Goal: Check status: Check status

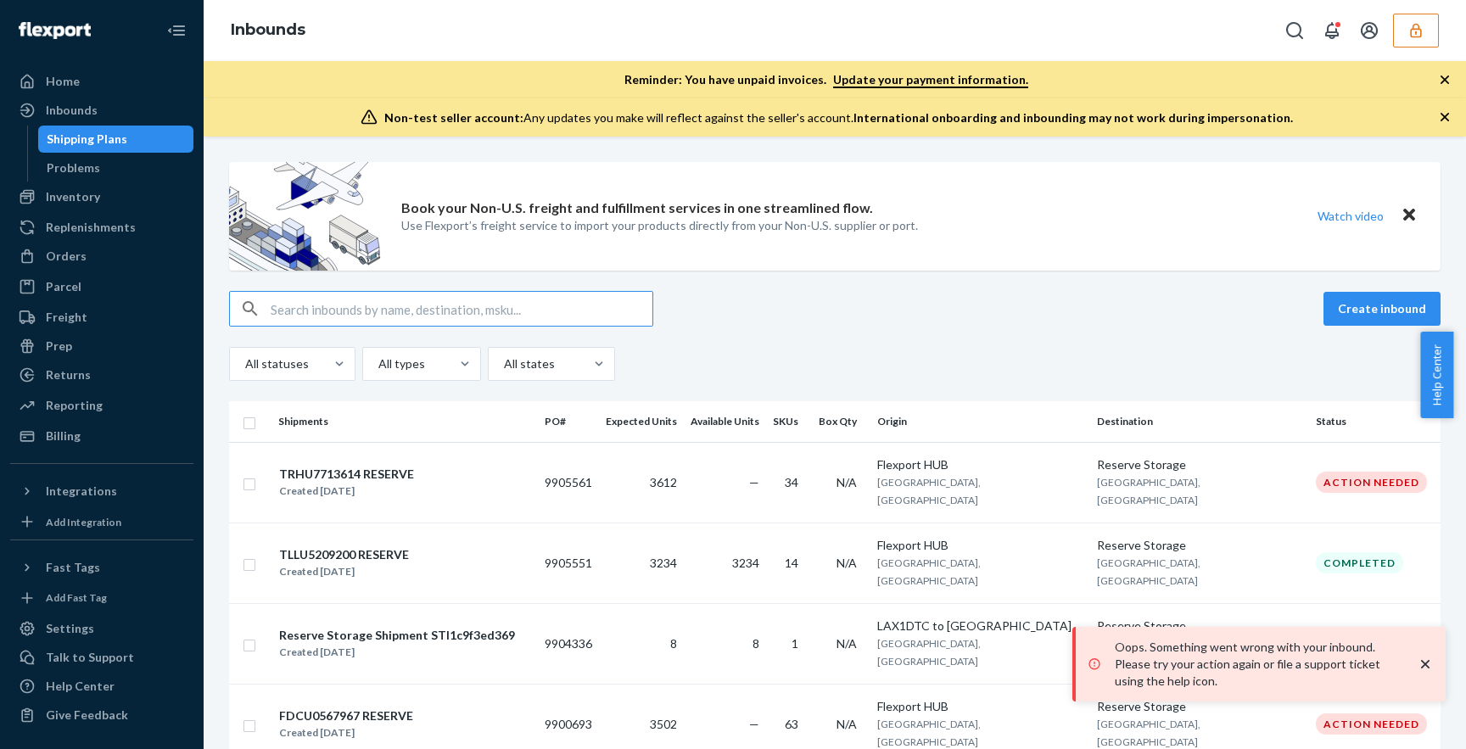
click at [336, 305] on input "text" at bounding box center [462, 309] width 382 height 34
paste input "9899465"
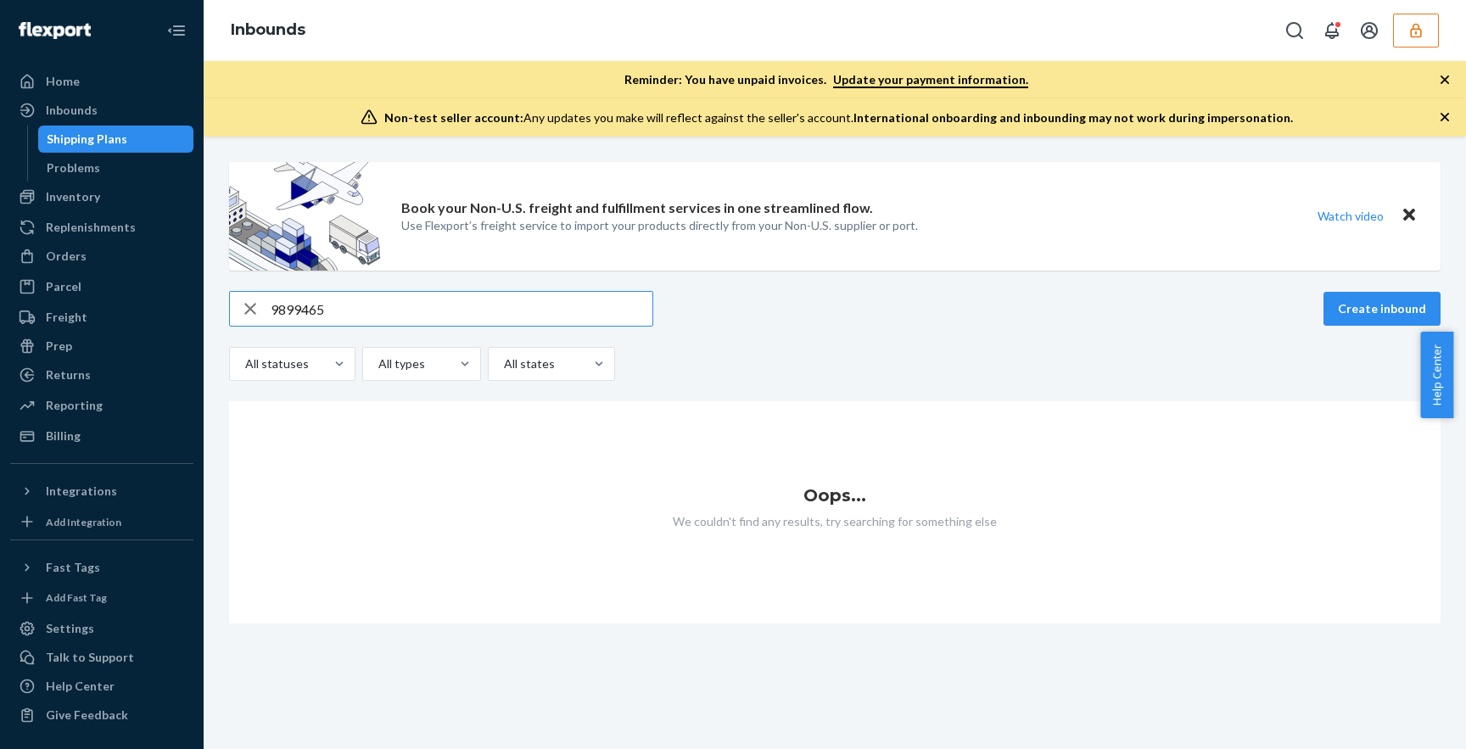
type input "9899465"
click at [1408, 31] on icon "button" at bounding box center [1416, 30] width 17 height 17
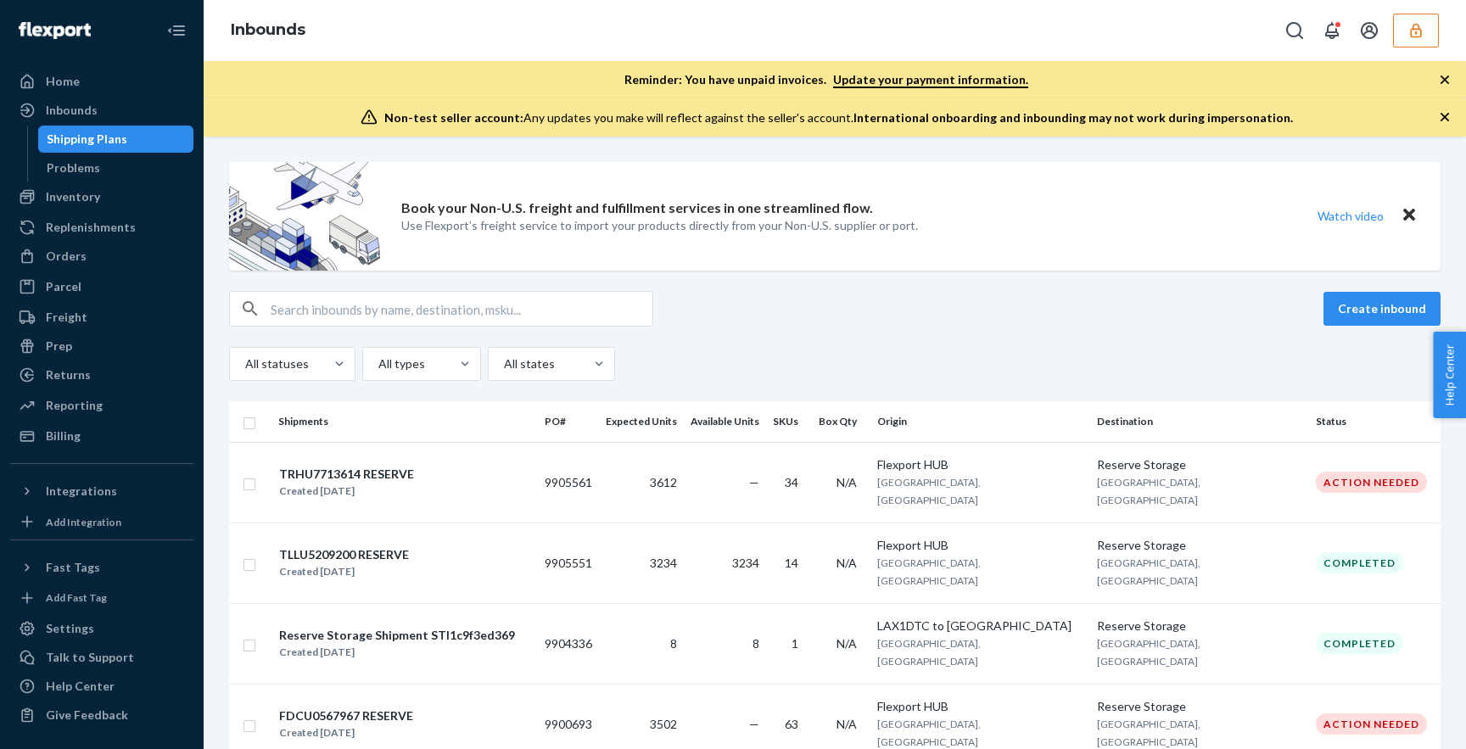
scroll to position [667, 0]
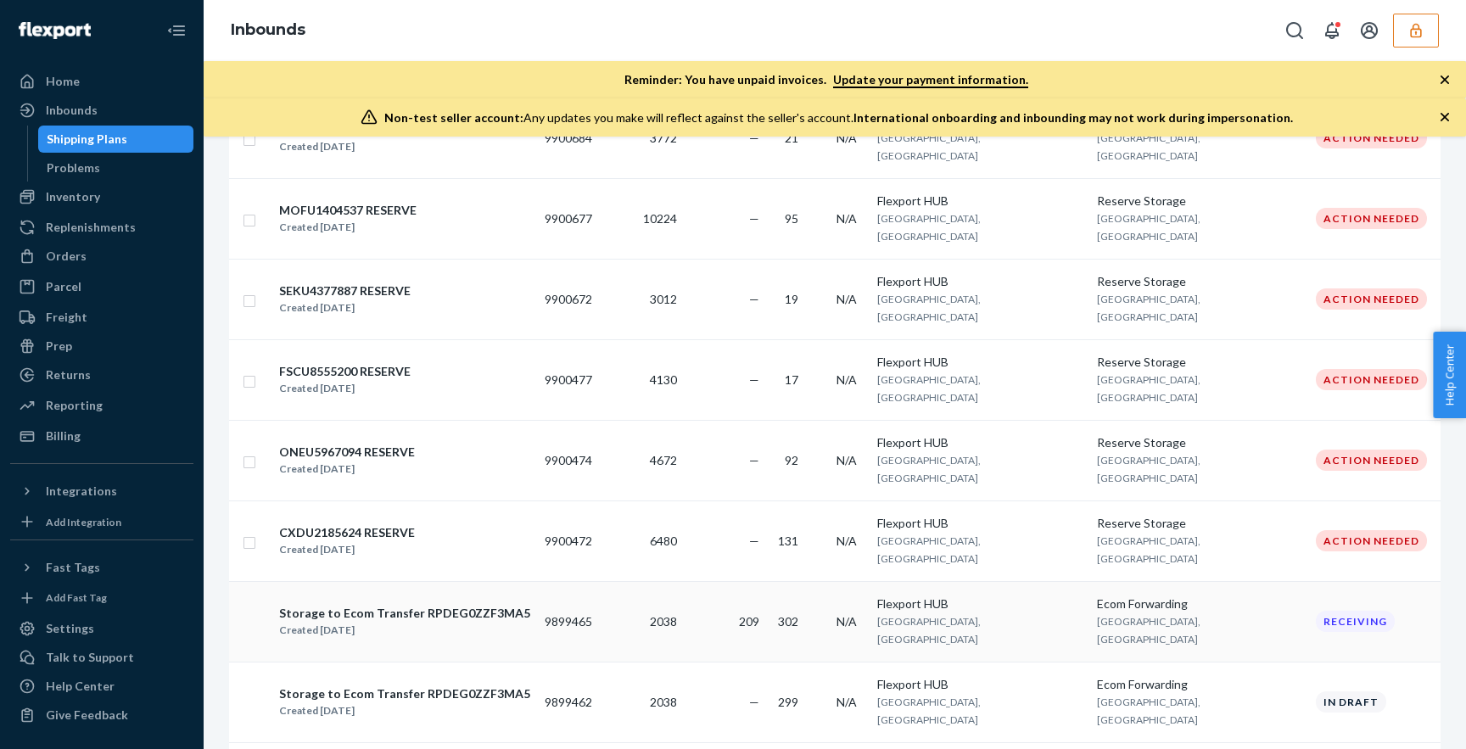
click at [410, 605] on div "Storage to Ecom Transfer RPDEG0ZZF3MA5" at bounding box center [404, 613] width 251 height 17
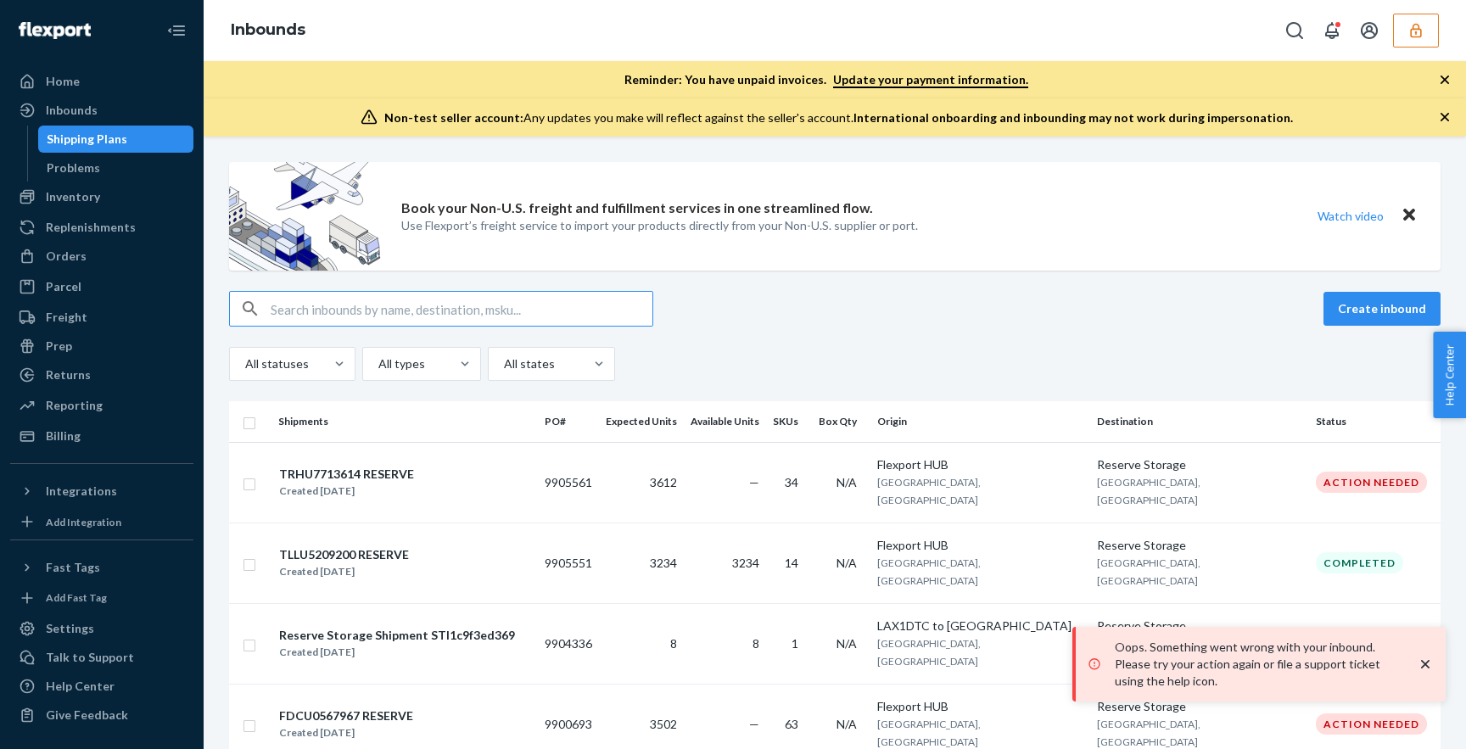
click at [1423, 26] on icon "button" at bounding box center [1416, 30] width 17 height 17
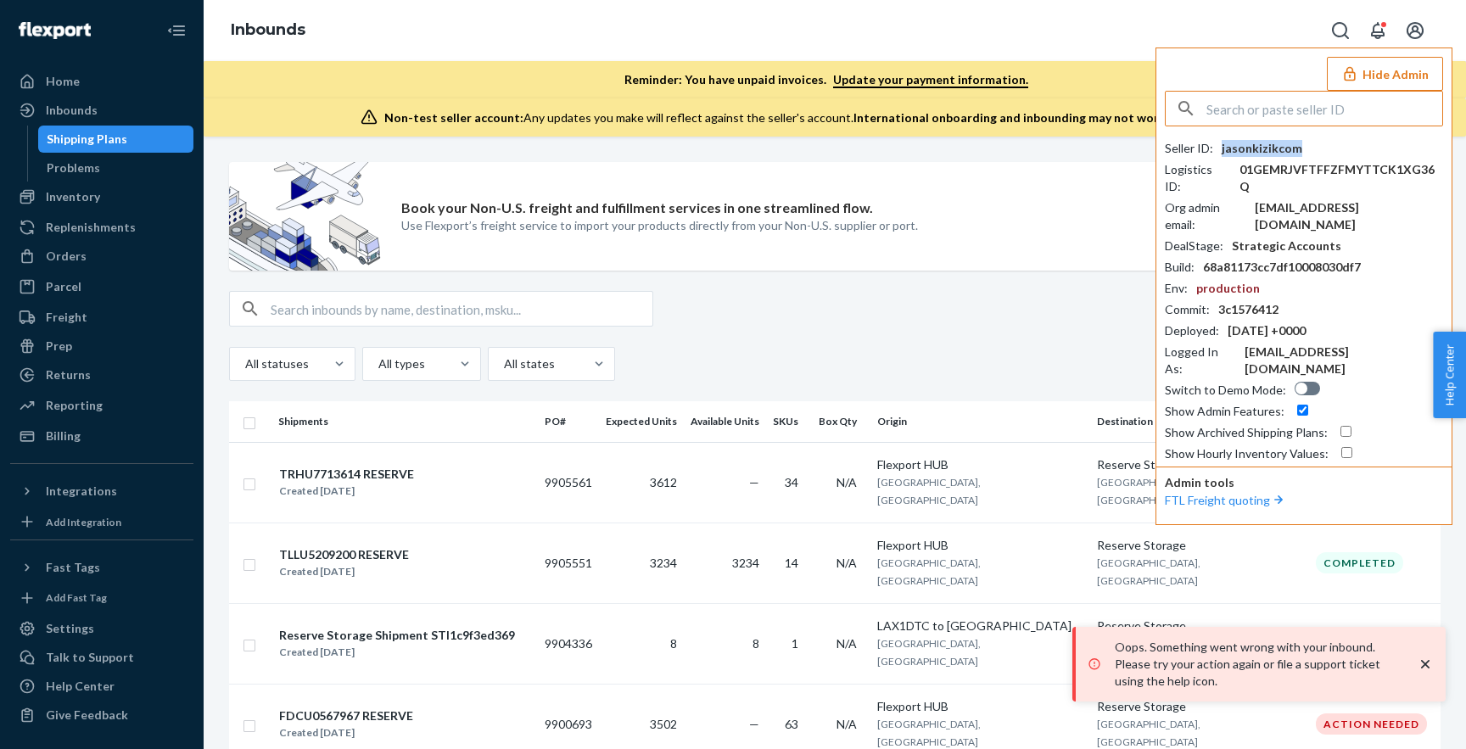
click at [1267, 143] on div "jasonkizikcom" at bounding box center [1262, 148] width 81 height 17
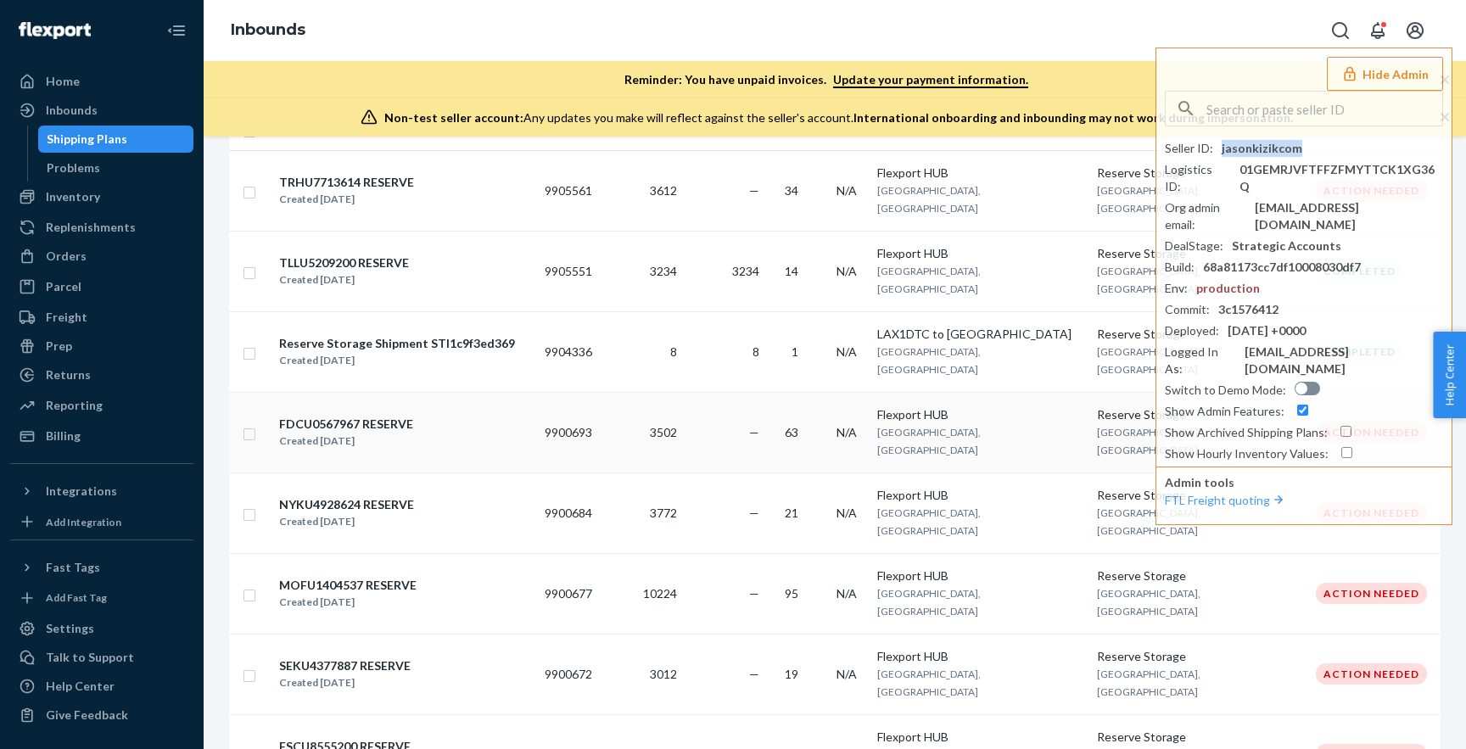
scroll to position [328, 0]
